Goal: Task Accomplishment & Management: Manage account settings

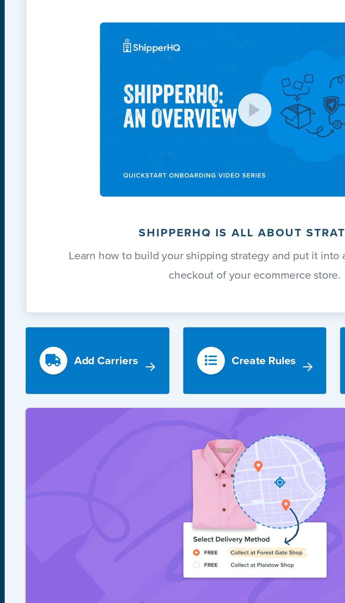
scroll to position [107, 0]
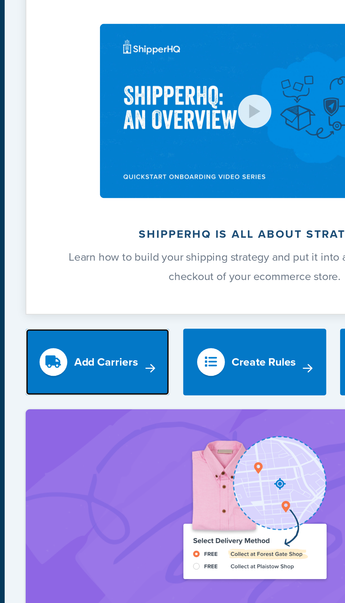
click at [154, 186] on div "Add Carriers" at bounding box center [143, 183] width 32 height 10
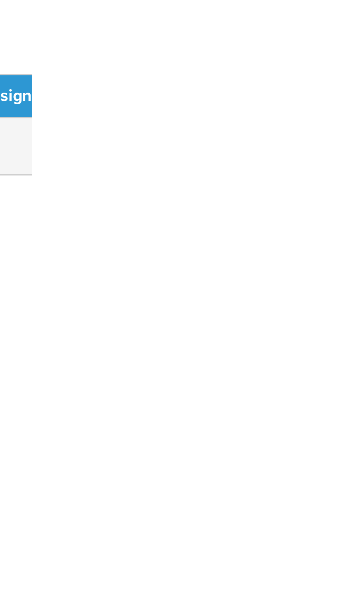
click at [345, 161] on div at bounding box center [172, 301] width 345 height 603
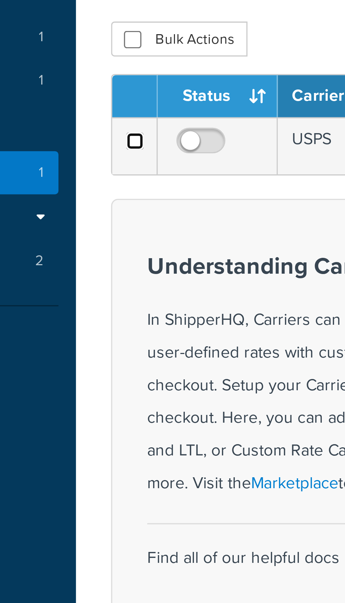
click at [107, 90] on input "checkbox" at bounding box center [109, 90] width 5 height 5
checkbox input "true"
click at [130, 90] on input "checkbox" at bounding box center [129, 92] width 19 height 9
checkbox input "true"
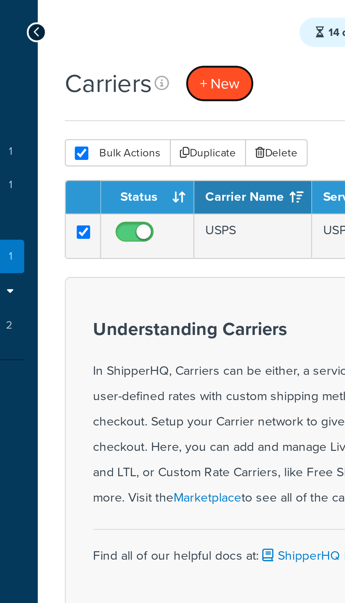
click at [169, 31] on button "+ New" at bounding box center [162, 32] width 27 height 14
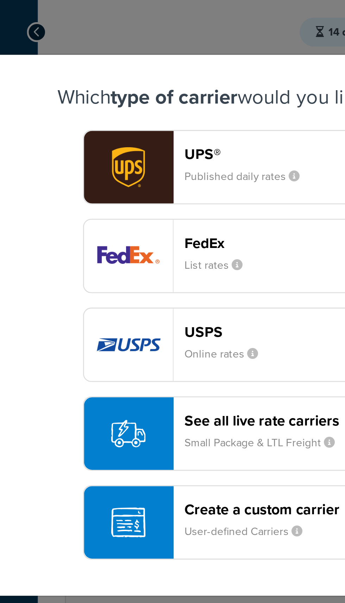
click at [144, 134] on img "button" at bounding box center [126, 134] width 35 height 28
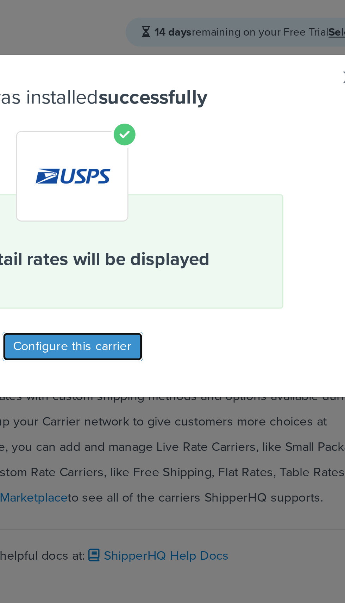
click at [200, 131] on button "Configure this carrier" at bounding box center [172, 134] width 55 height 11
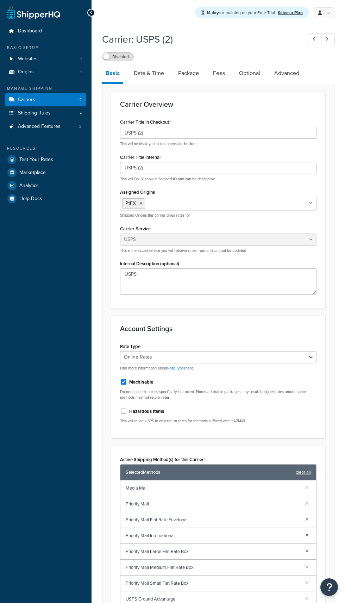
select select "usps"
select select "ONLINE"
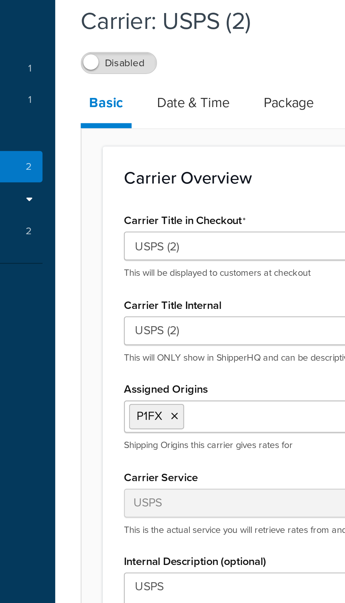
scroll to position [30, 0]
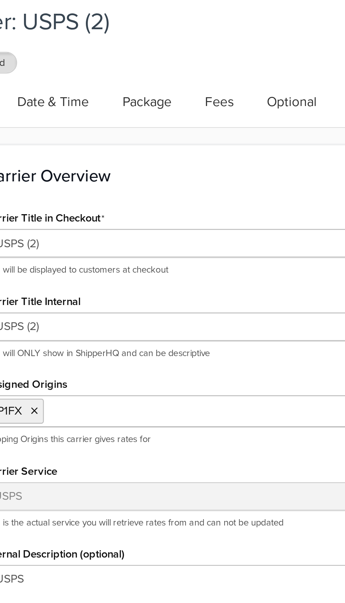
click at [219, 45] on link "Fees" at bounding box center [218, 43] width 19 height 17
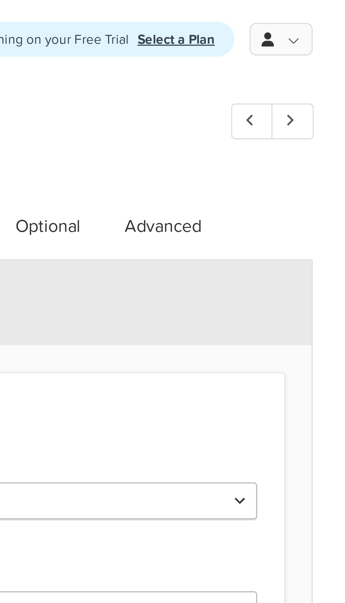
click at [328, 13] on link at bounding box center [324, 12] width 20 height 11
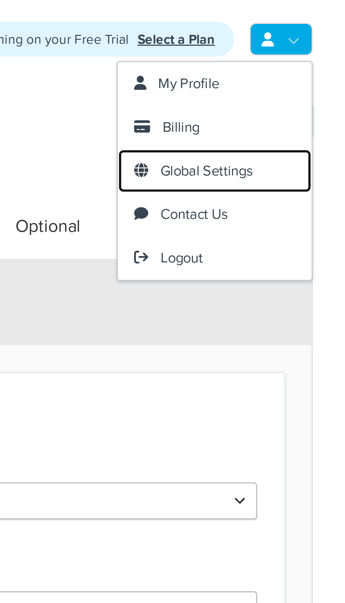
click at [314, 55] on span "Global Settings" at bounding box center [300, 55] width 30 height 7
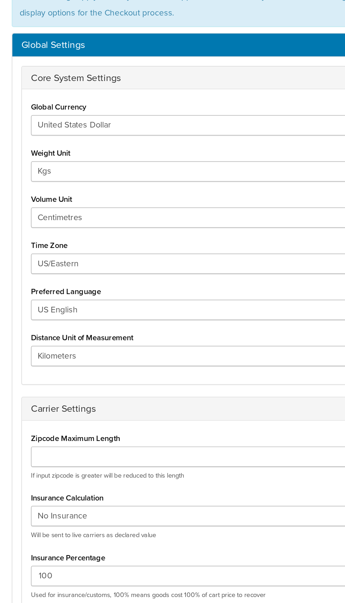
scroll to position [7, 0]
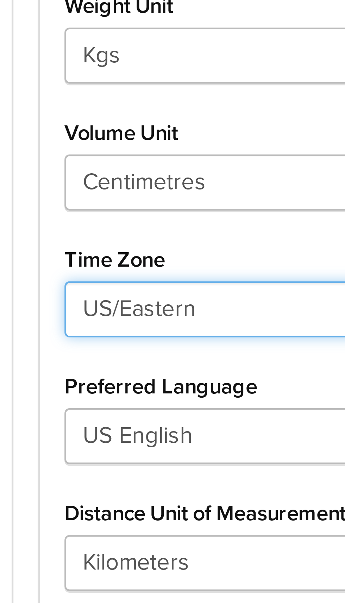
click at [157, 234] on select "US/Hawaii US/Alaska US/Pacific US/Central US/Mountain US/Eastern US/Arizona Afr…" at bounding box center [218, 236] width 210 height 12
click at [113, 230] on select "US/Hawaii US/Alaska US/Pacific US/Central US/Mountain US/Eastern US/Arizona Afr…" at bounding box center [218, 236] width 210 height 12
click at [151, 234] on select "US/Hawaii US/Alaska US/Pacific US/Central US/Mountain US/Eastern US/Arizona Afr…" at bounding box center [218, 236] width 210 height 12
select select "US/Pacific"
click at [113, 230] on select "US/Hawaii US/Alaska US/Pacific US/Central US/Mountain US/Eastern US/Arizona Afr…" at bounding box center [218, 236] width 210 height 12
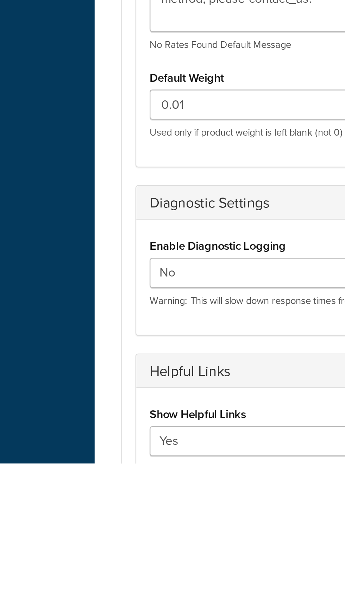
scroll to position [149, 0]
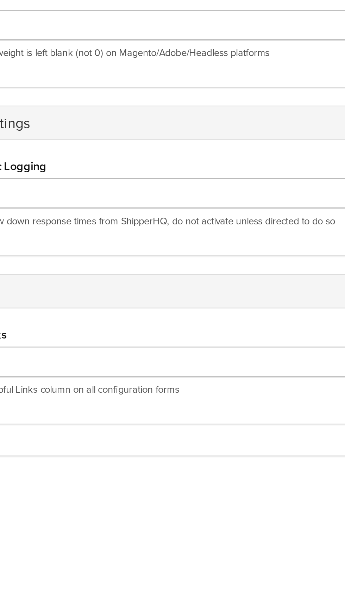
click at [228, 602] on button "Update" at bounding box center [222, 612] width 24 height 11
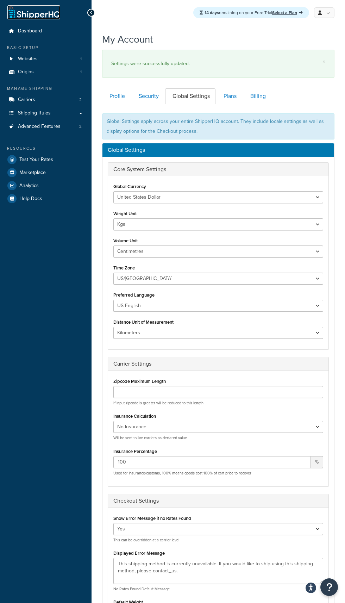
click at [42, 14] on link at bounding box center [33, 12] width 53 height 14
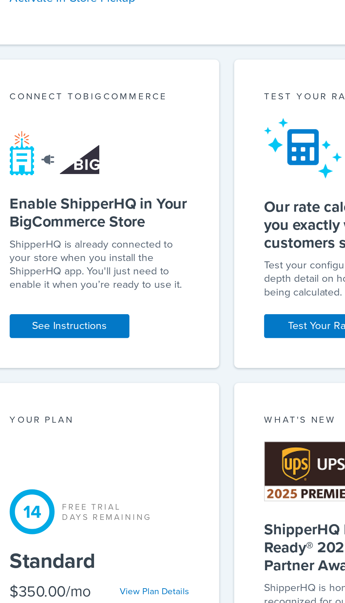
scroll to position [243, 0]
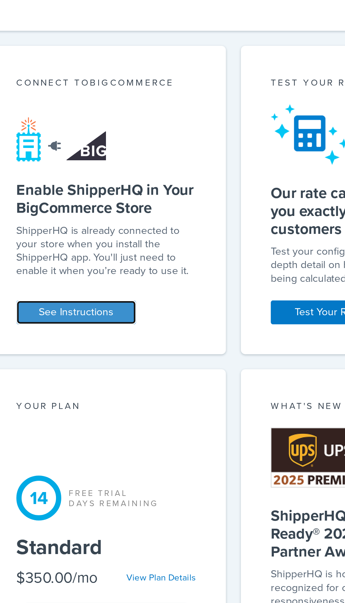
click at [159, 406] on link "See Instructions" at bounding box center [144, 403] width 56 height 11
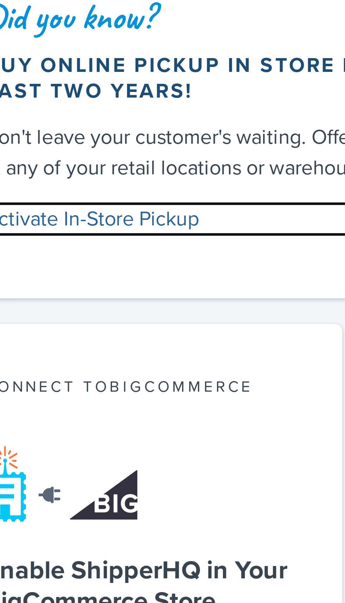
click at [162, 251] on link "Activate In-Store Pickup" at bounding box center [216, 250] width 201 height 10
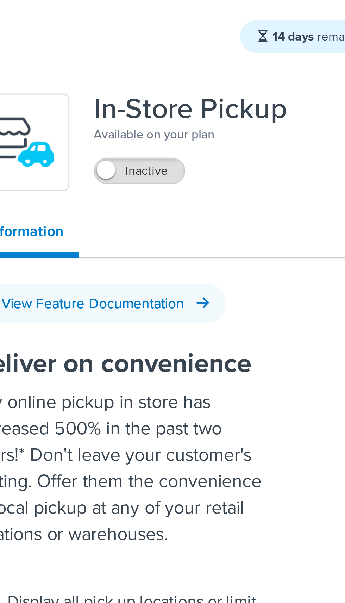
click at [162, 59] on label "Inactive" at bounding box center [160, 59] width 31 height 8
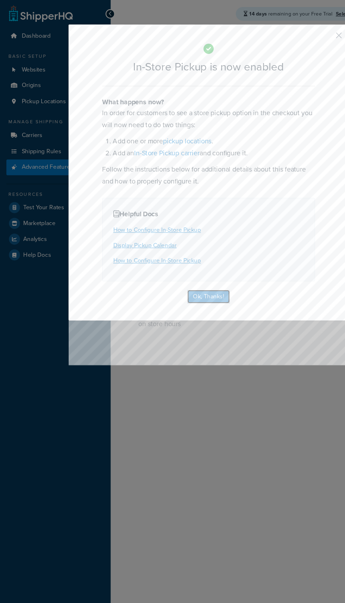
click at [185, 249] on button "Ok, Thanks!" at bounding box center [172, 246] width 35 height 11
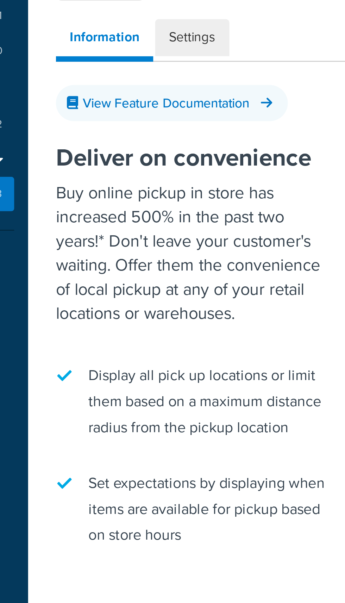
click at [163, 85] on link "Settings" at bounding box center [154, 80] width 28 height 14
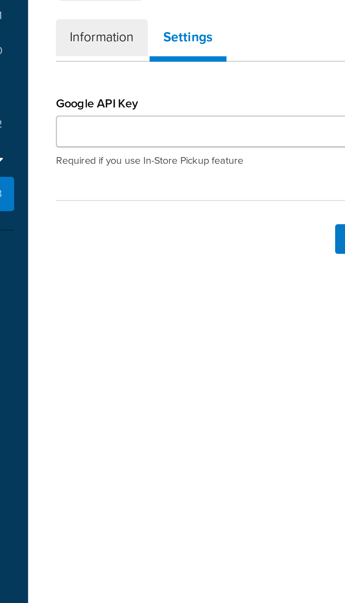
click at [118, 84] on link "Information" at bounding box center [119, 80] width 35 height 14
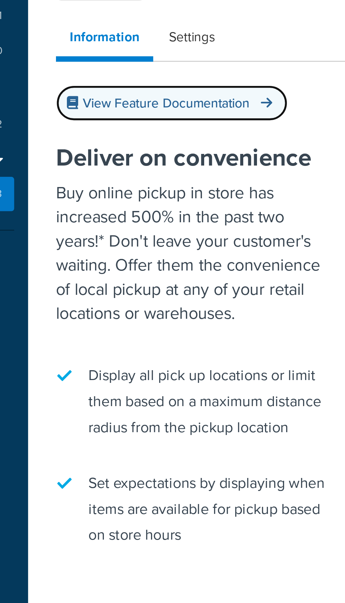
click at [175, 101] on link "View Feature Documentation" at bounding box center [146, 105] width 88 height 14
